Goal: Complete application form

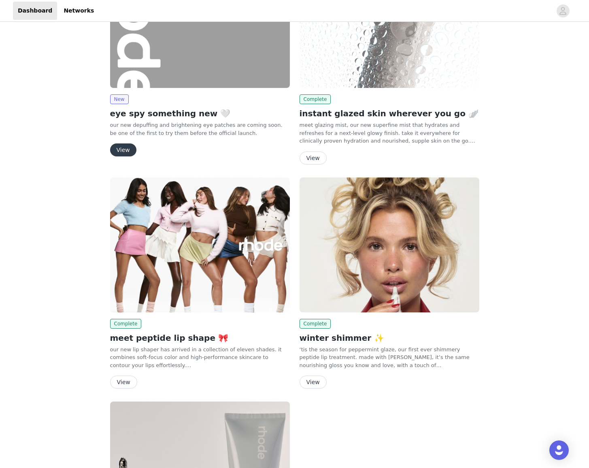
scroll to position [32, 0]
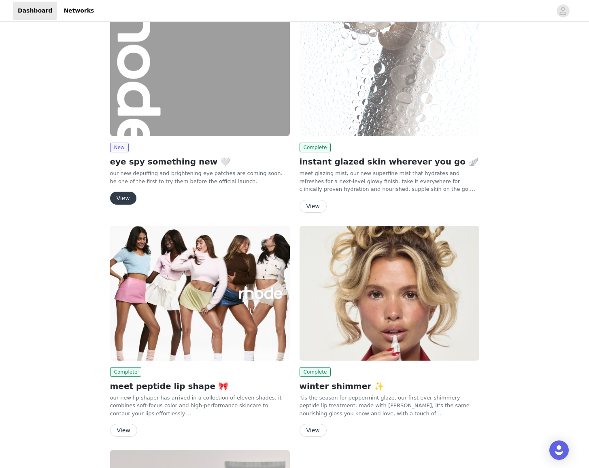
click at [123, 196] on button "View" at bounding box center [123, 198] width 26 height 13
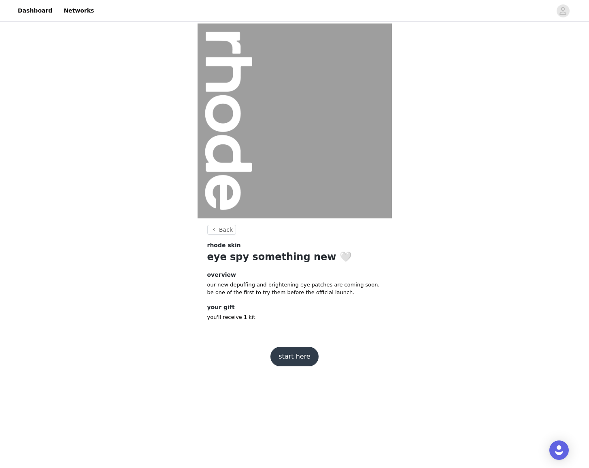
click at [297, 353] on button "start here" at bounding box center [295, 356] width 48 height 19
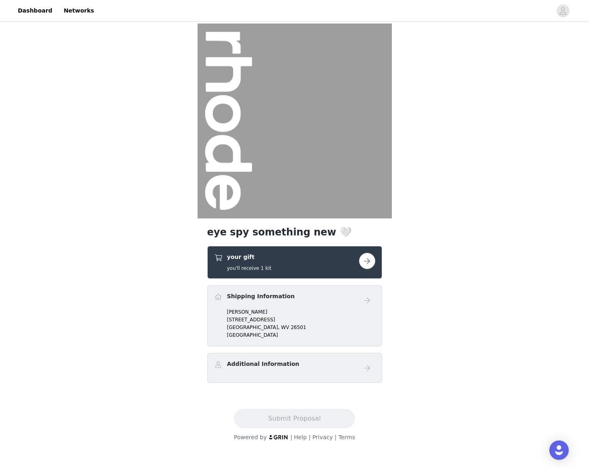
click at [363, 265] on button "button" at bounding box center [367, 261] width 16 height 16
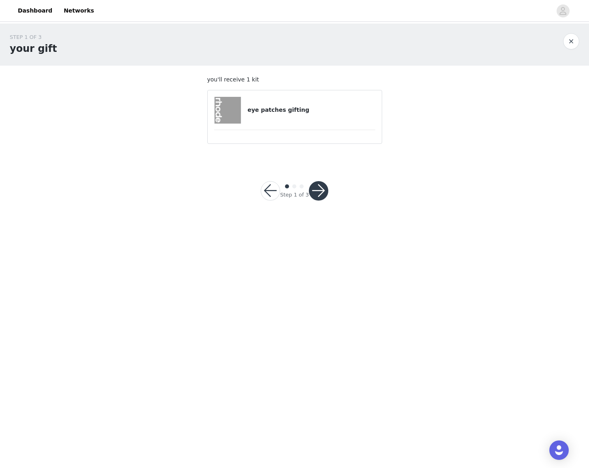
click at [311, 189] on button "button" at bounding box center [318, 190] width 19 height 19
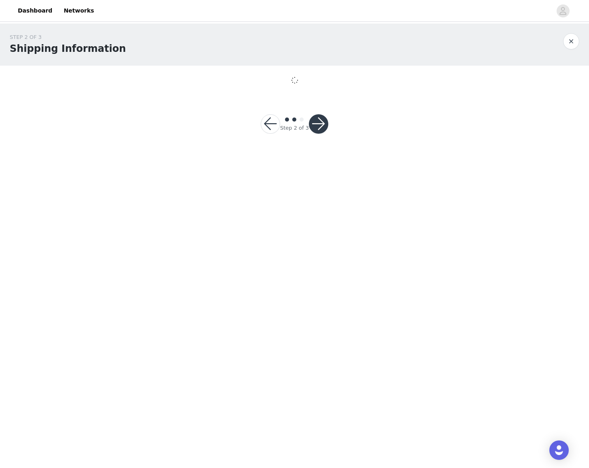
click at [260, 117] on div "Step 2 of 3" at bounding box center [294, 124] width 87 height 39
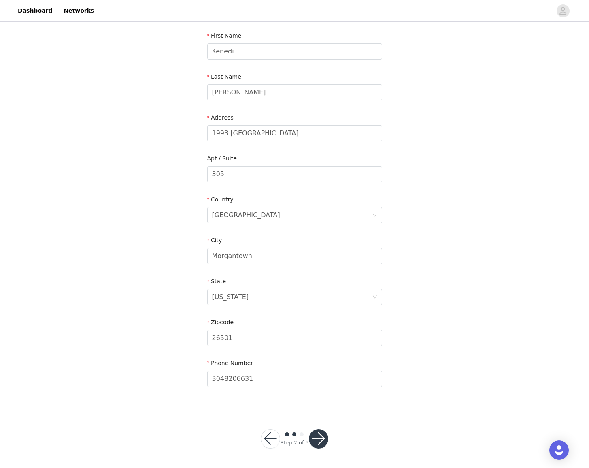
scroll to position [84, 0]
click at [325, 439] on button "button" at bounding box center [318, 438] width 19 height 19
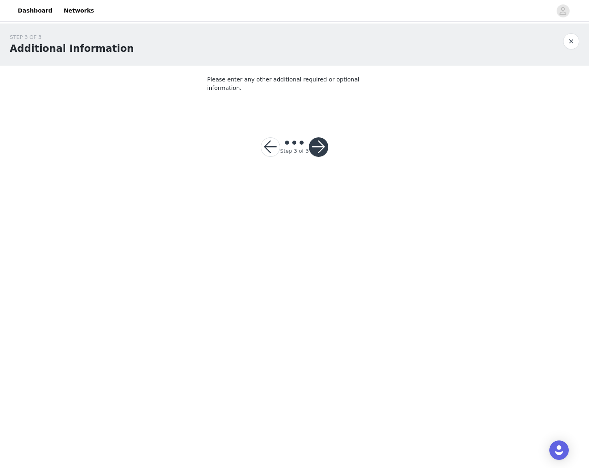
click at [316, 140] on button "button" at bounding box center [318, 146] width 19 height 19
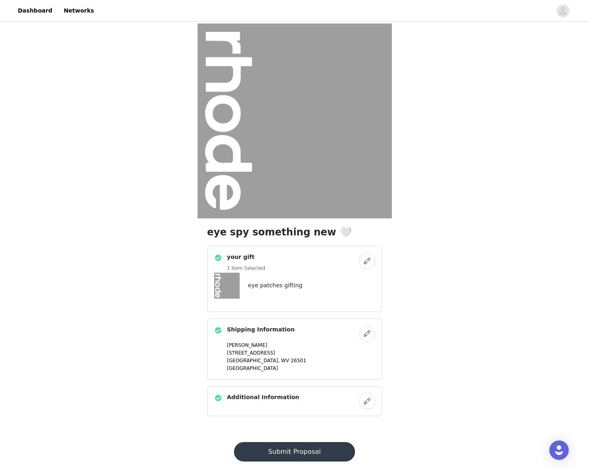
click at [289, 450] on button "Submit Proposal" at bounding box center [294, 451] width 121 height 19
